Goal: Task Accomplishment & Management: Use online tool/utility

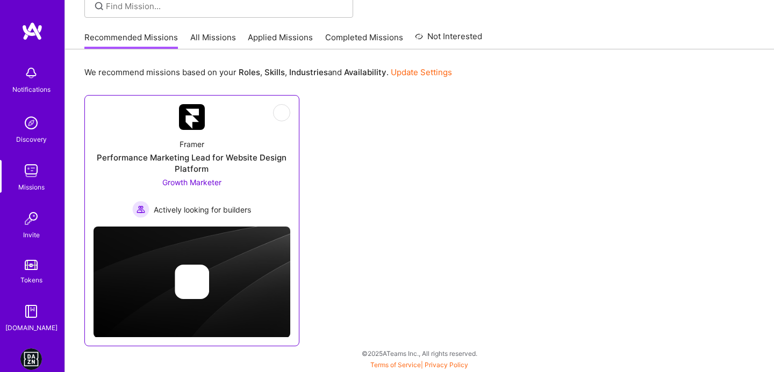
scroll to position [86, 0]
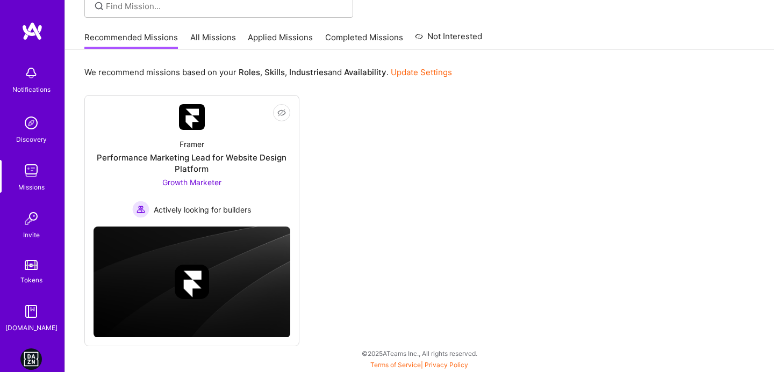
click at [30, 350] on img at bounding box center [30, 359] width 21 height 21
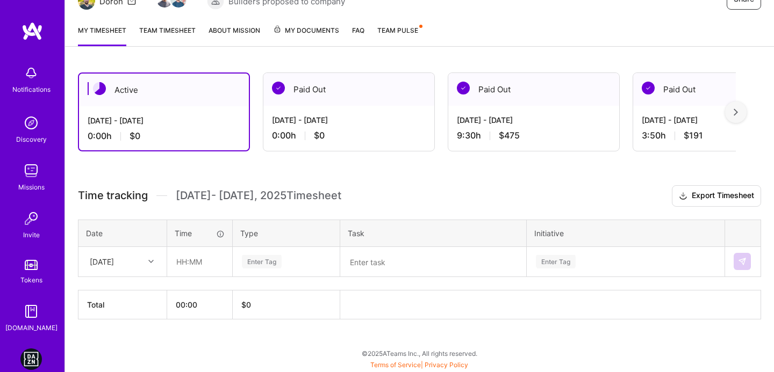
scroll to position [125, 0]
click at [134, 261] on div "[DATE]" at bounding box center [114, 263] width 60 height 18
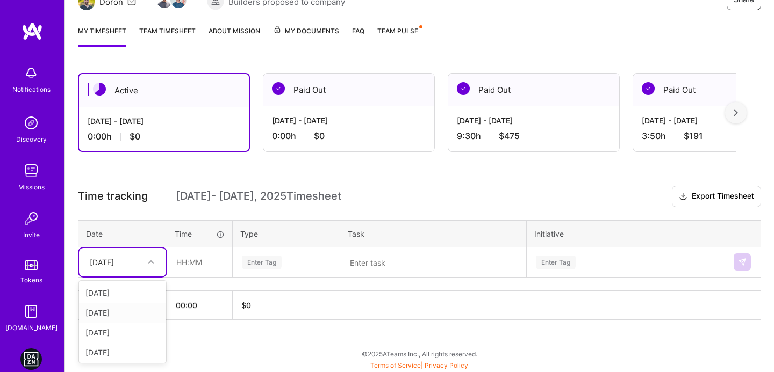
scroll to position [61, 0]
click at [112, 347] on div "[DATE]" at bounding box center [122, 351] width 87 height 20
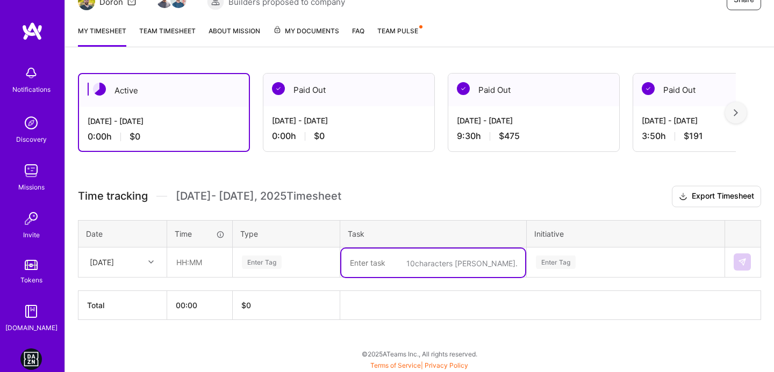
click at [404, 270] on textarea at bounding box center [433, 263] width 184 height 28
type textarea "ר"
type textarea "ROS for my weekend events - 5 events"
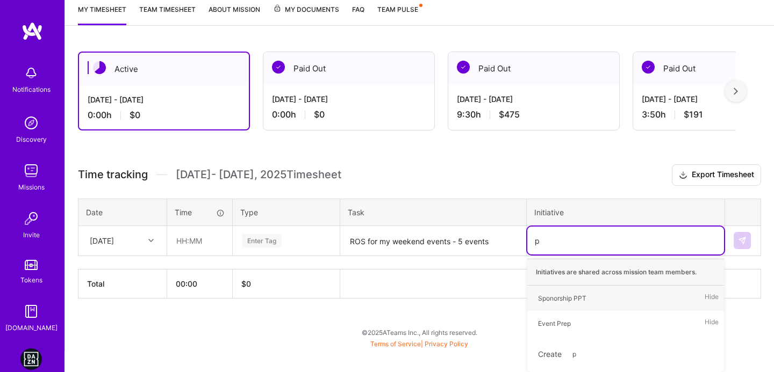
scroll to position [125, 0]
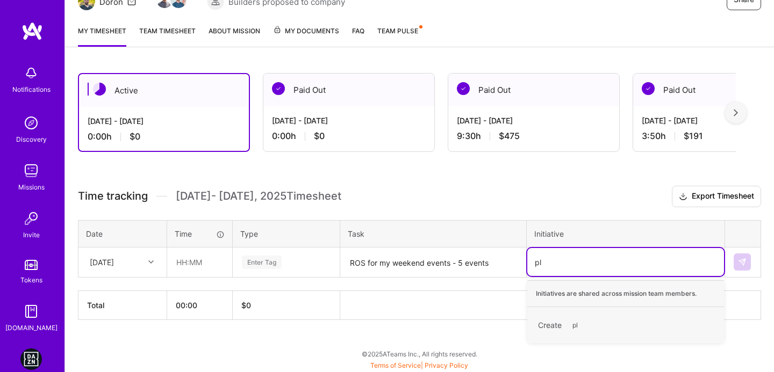
type input "p"
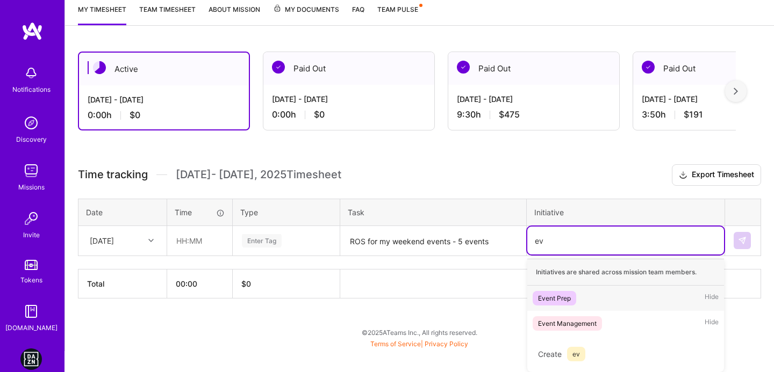
scroll to position [146, 0]
type input "eve"
click at [556, 303] on div "Event Prep" at bounding box center [554, 298] width 33 height 11
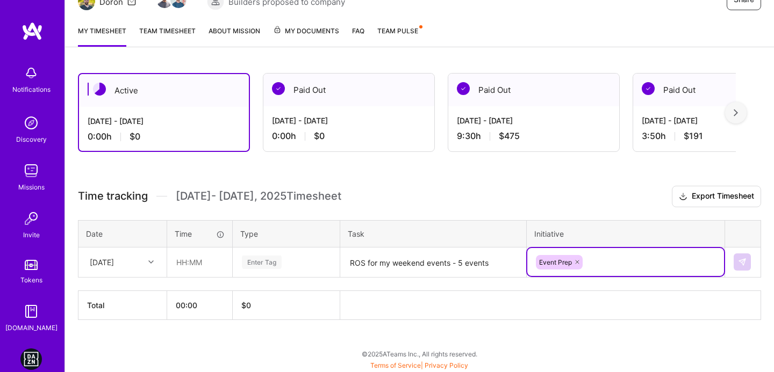
click at [284, 269] on div "Enter Tag" at bounding box center [286, 262] width 106 height 28
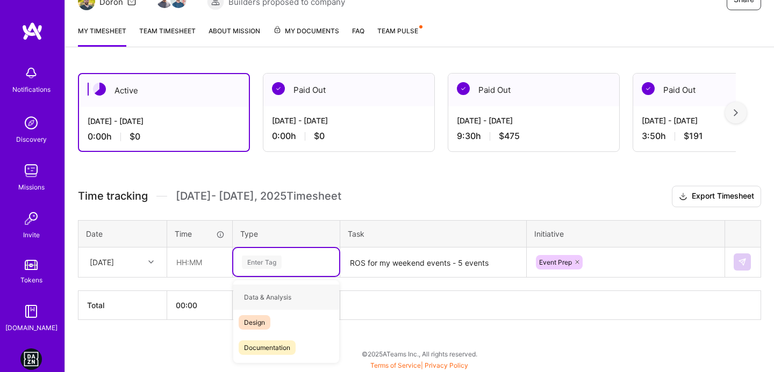
type input "e"
type input "pla"
click at [264, 294] on span "Planning" at bounding box center [257, 297] width 37 height 15
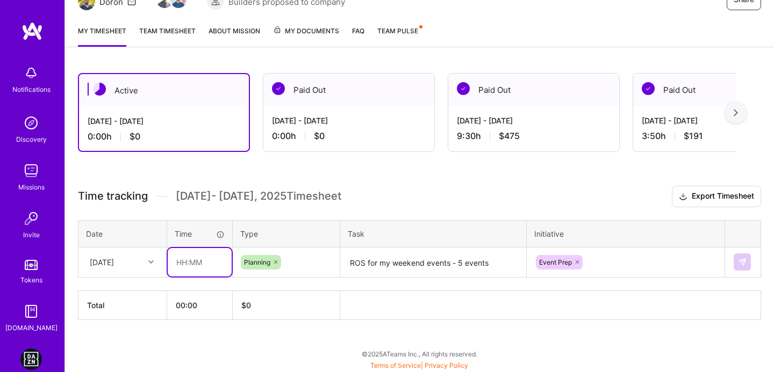
click at [178, 262] on input "text" at bounding box center [200, 262] width 64 height 28
type input "02:00"
click at [571, 211] on div "Time tracking [DATE] - [DATE] Timesheet Export Timesheet Date Time Type Task In…" at bounding box center [419, 253] width 683 height 134
click at [188, 263] on input "02:00" at bounding box center [200, 262] width 64 height 28
drag, startPoint x: 202, startPoint y: 263, endPoint x: 154, endPoint y: 263, distance: 47.8
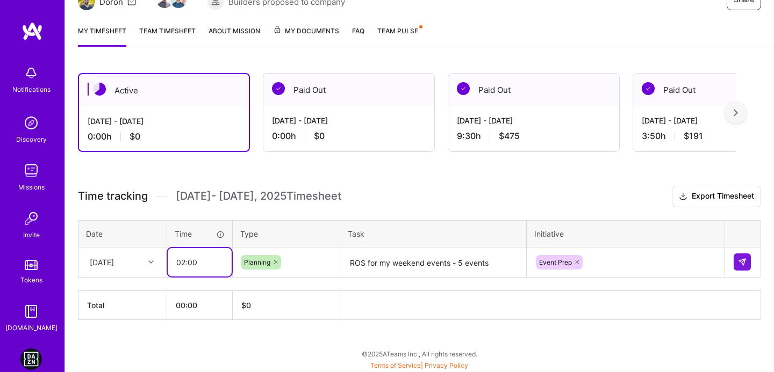
click at [154, 263] on tr "[DATE] 02:00 Planning ROS for my weekend events - 5 events Event Prep" at bounding box center [419, 262] width 683 height 30
click at [192, 31] on link "Team timesheet" at bounding box center [167, 35] width 56 height 21
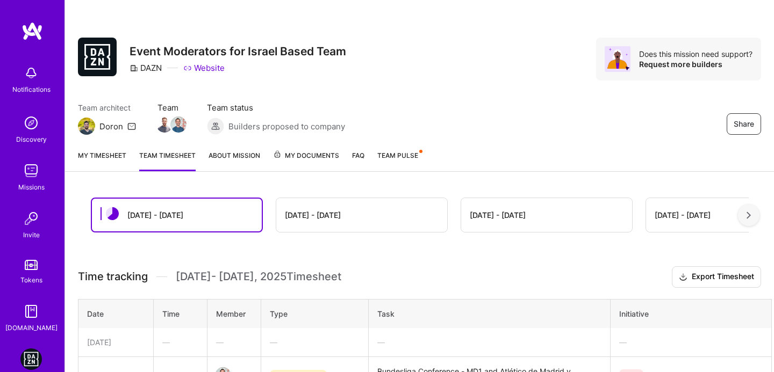
click at [102, 154] on link "My timesheet" at bounding box center [102, 160] width 48 height 21
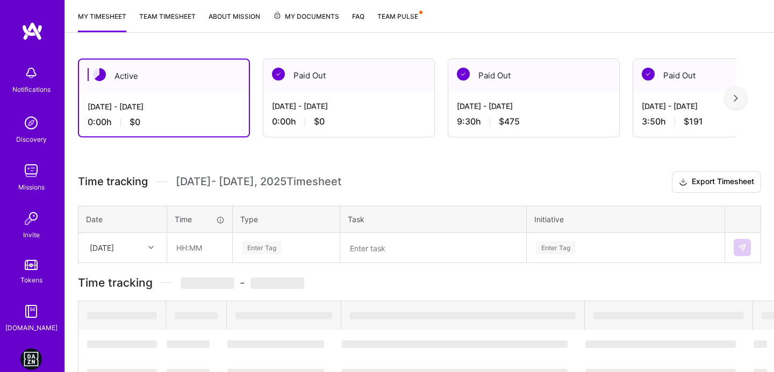
scroll to position [125, 0]
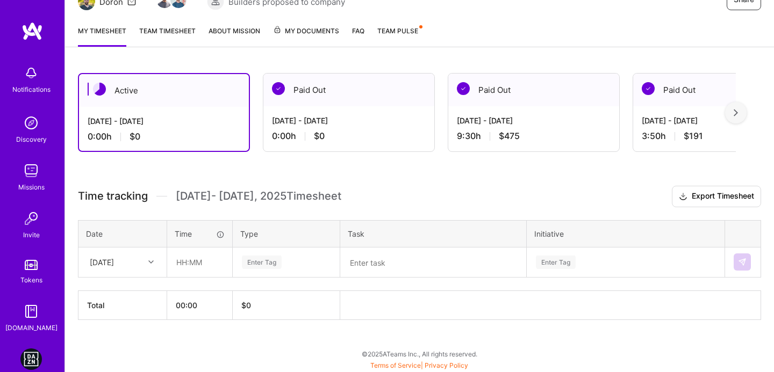
click at [141, 261] on div "[DATE]" at bounding box center [114, 263] width 60 height 18
click at [110, 354] on div "[DATE]" at bounding box center [122, 351] width 87 height 20
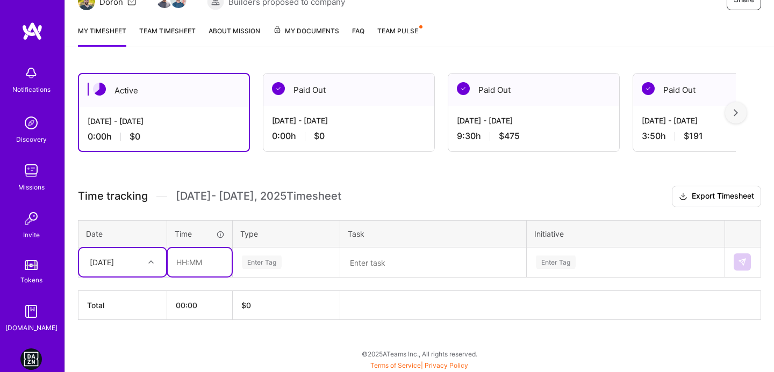
click at [178, 267] on input "text" at bounding box center [200, 262] width 64 height 28
type input "02:00"
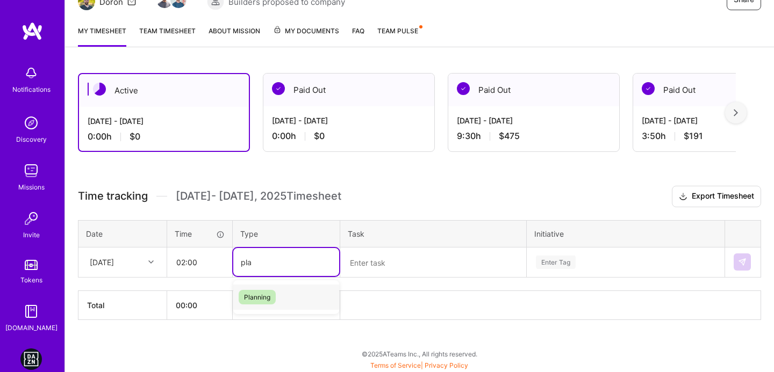
type input "pla"
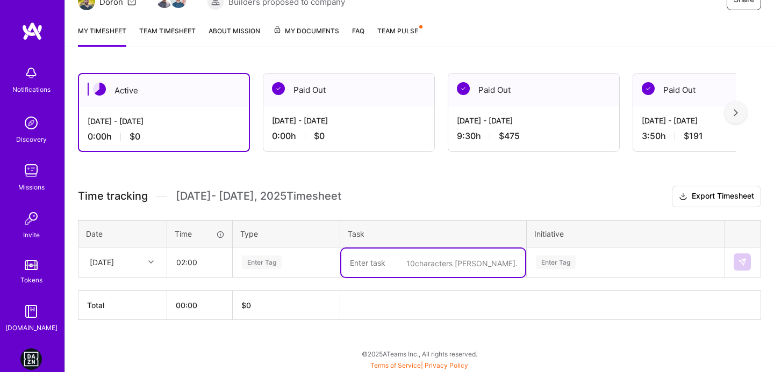
click at [310, 267] on div "Enter Tag" at bounding box center [286, 262] width 91 height 13
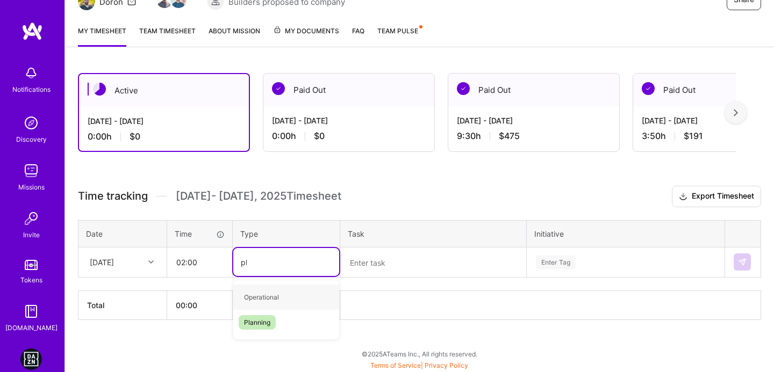
type input "pla"
click at [265, 296] on span "Planning" at bounding box center [257, 297] width 37 height 15
click at [358, 268] on textarea at bounding box center [433, 263] width 184 height 28
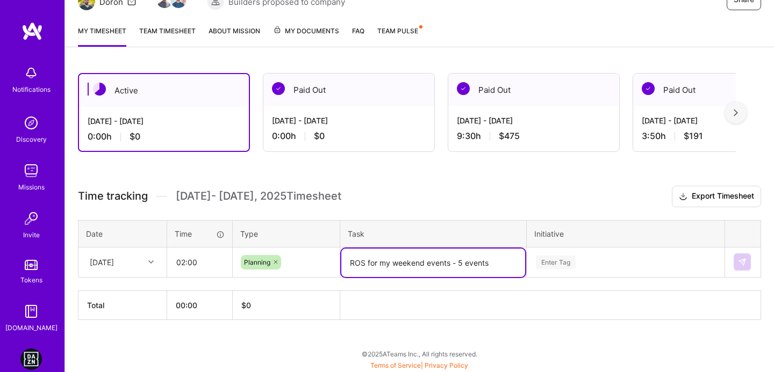
type textarea "ROS for my weekend events - 5 events"
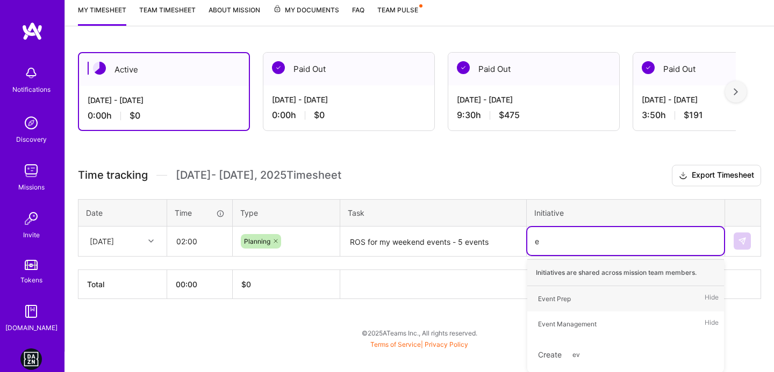
scroll to position [221, 0]
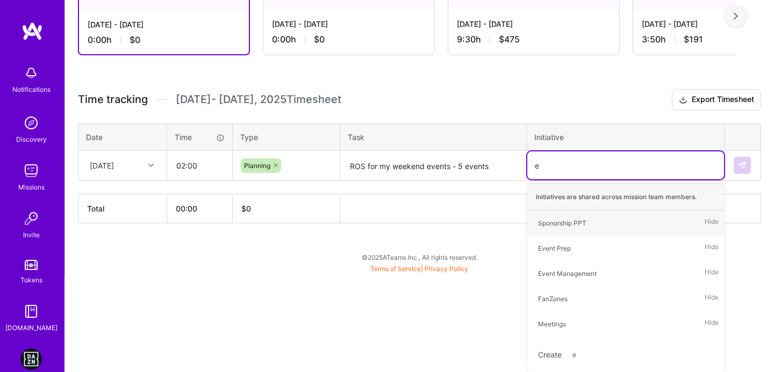
type input "ev"
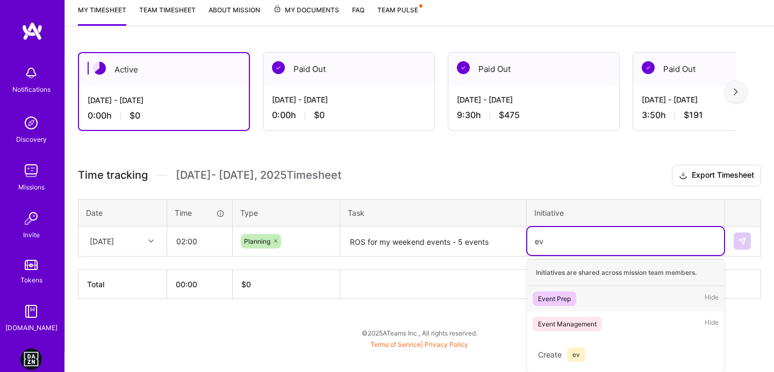
click at [540, 295] on div "Event Prep" at bounding box center [554, 298] width 33 height 11
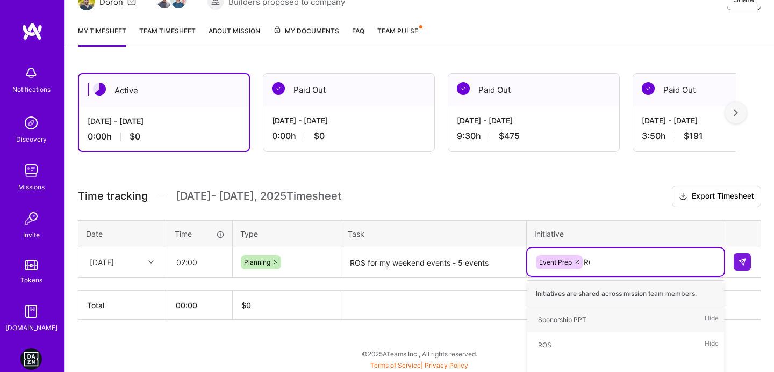
type input "ROS"
click at [553, 315] on span "ROS" at bounding box center [545, 320] width 24 height 15
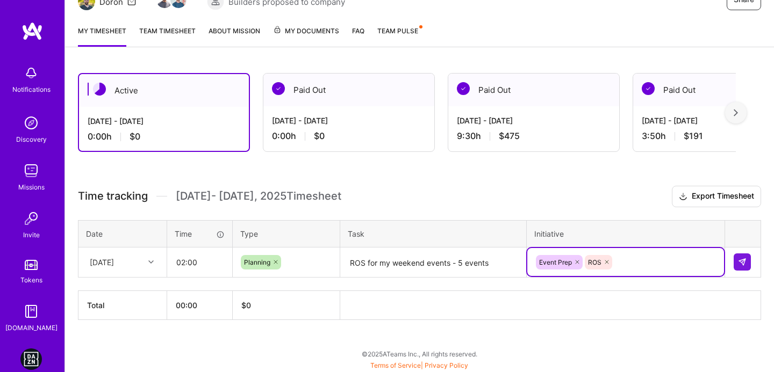
click at [534, 294] on th at bounding box center [550, 305] width 421 height 29
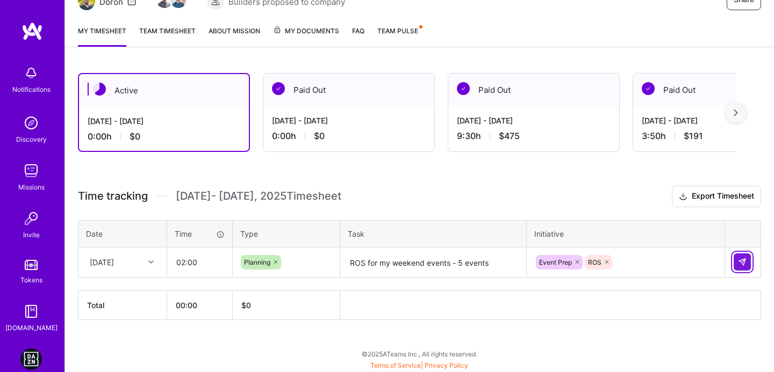
click at [749, 263] on button at bounding box center [742, 262] width 17 height 17
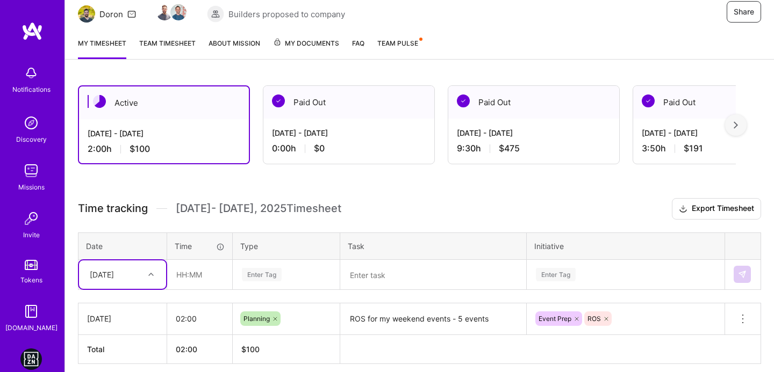
scroll to position [127, 0]
